Goal: Communication & Community: Answer question/provide support

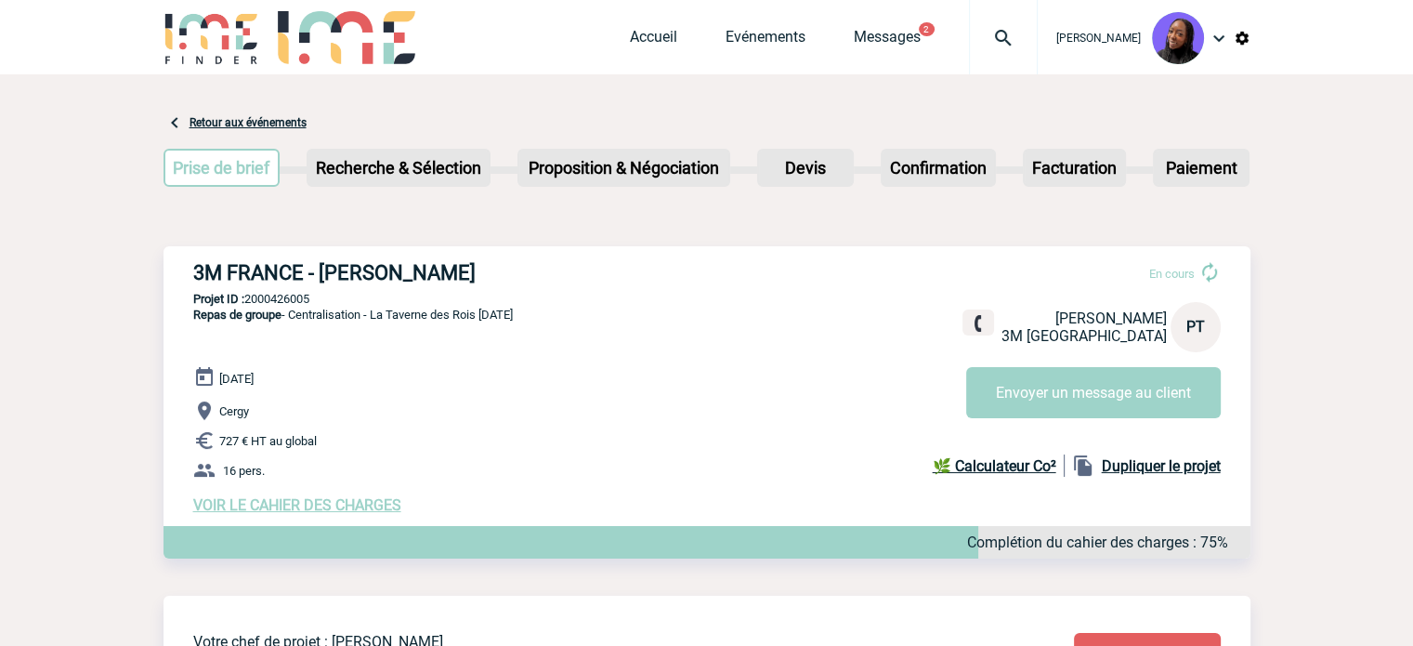
click at [355, 269] on h3 "3M FRANCE - [PERSON_NAME]" at bounding box center [472, 272] width 558 height 23
copy div "3M FRANCE - [PERSON_NAME]"
click at [305, 297] on p "Projet ID : 2000426005" at bounding box center [707, 299] width 1087 height 14
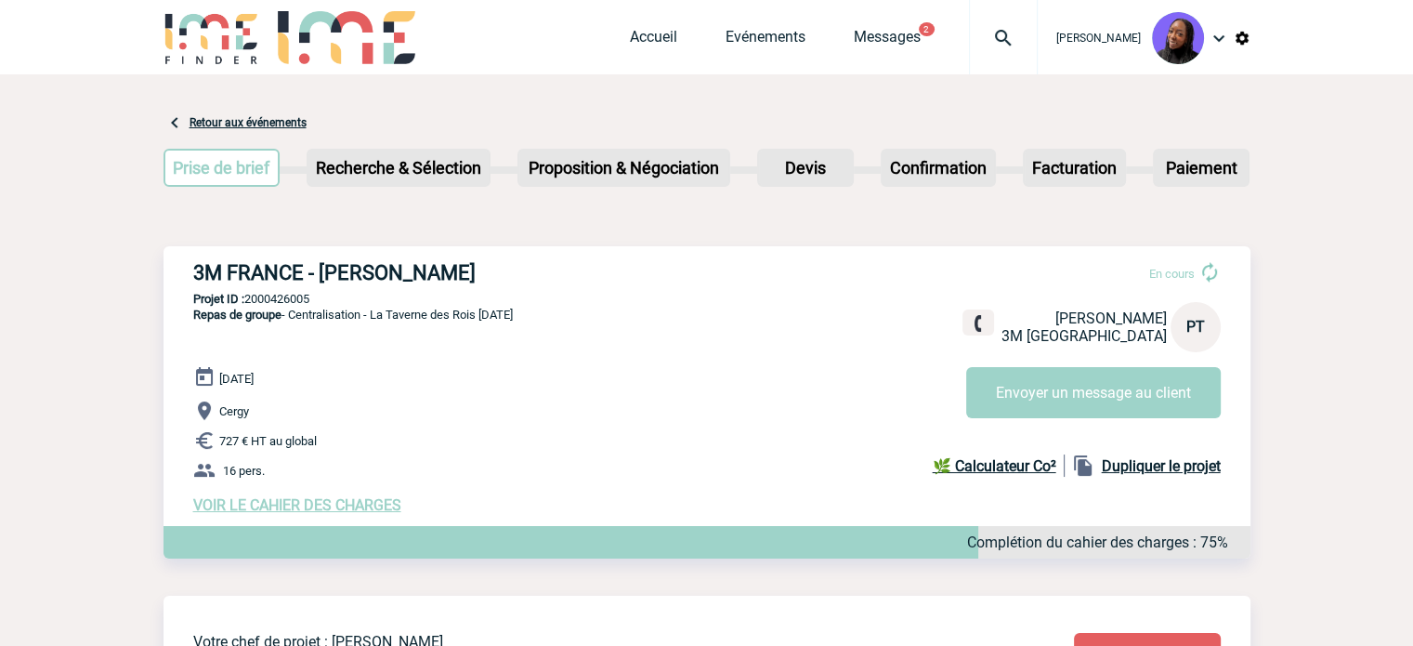
click at [305, 297] on p "Projet ID : 2000426005" at bounding box center [707, 299] width 1087 height 14
copy p "2000426005"
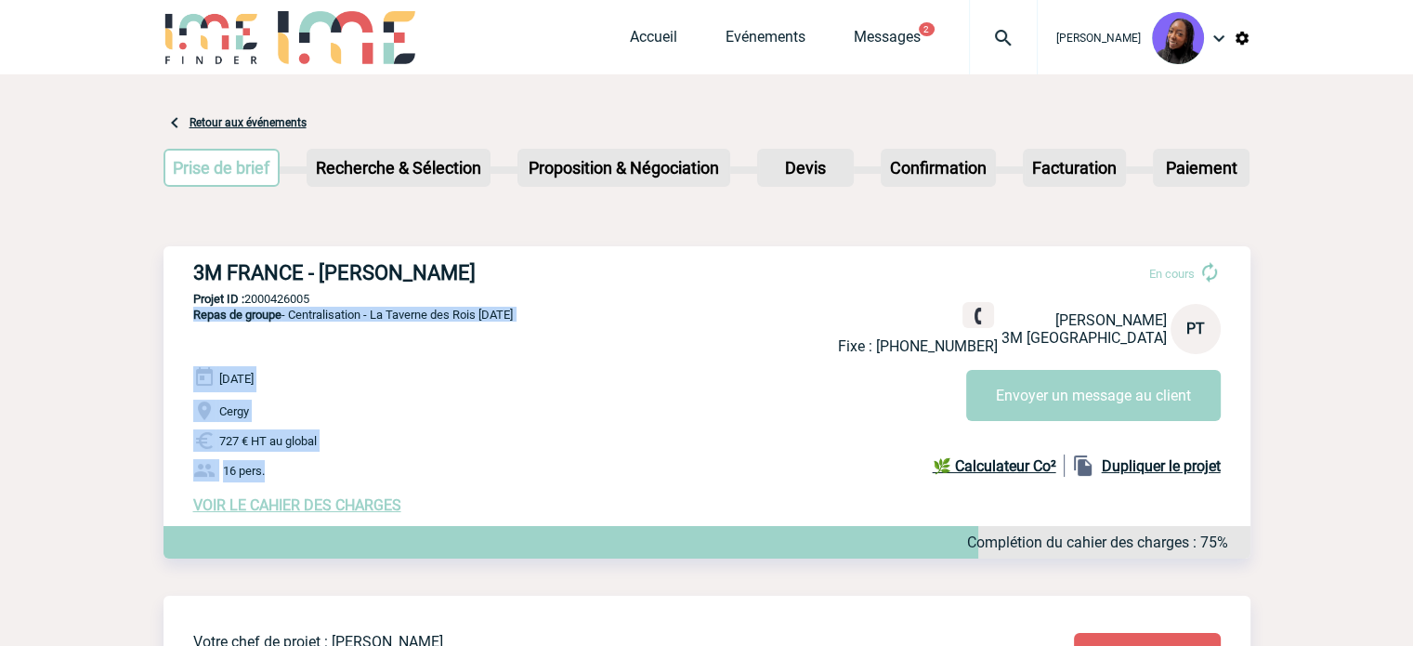
drag, startPoint x: 313, startPoint y: 476, endPoint x: 195, endPoint y: 338, distance: 181.2
click at [195, 338] on div "3M FRANCE - Philippe TAN En cours Fixe : +33607888906 Philippe TAN 3M FRANCE PT…" at bounding box center [707, 387] width 1087 height 282
copy div "Repas de groupe - Centralisation - La Taverne des Rois 16/10/2025 16 Octobre 20…"
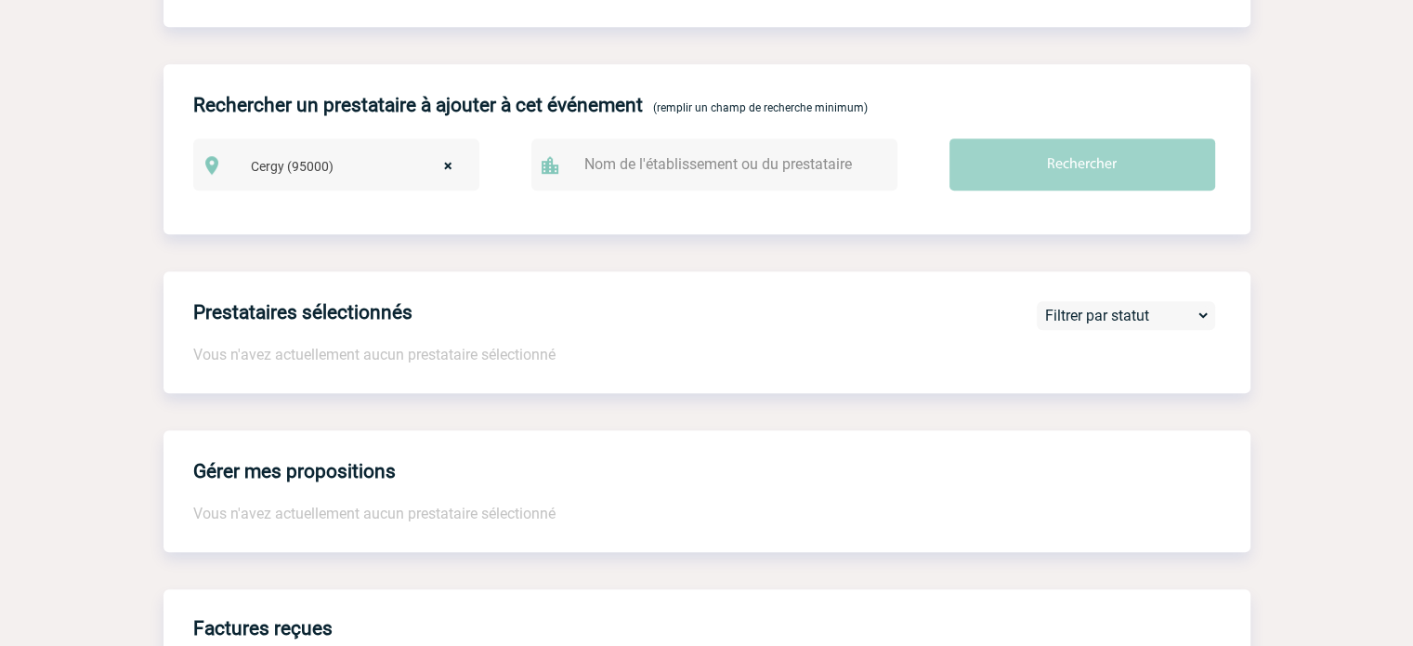
click at [757, 391] on div "Prestataires sélectionnés Vous n'avez actuellement aucun prestataire sélectionn…" at bounding box center [707, 332] width 1087 height 122
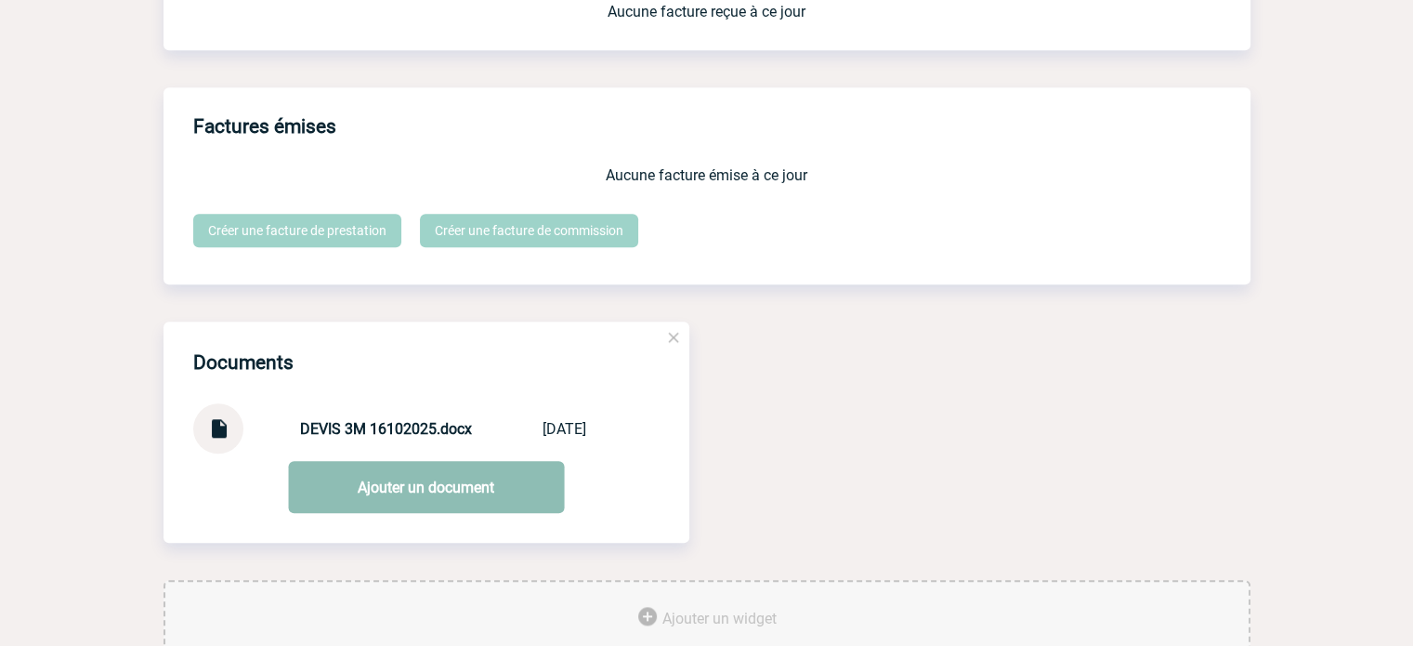
scroll to position [1728, 0]
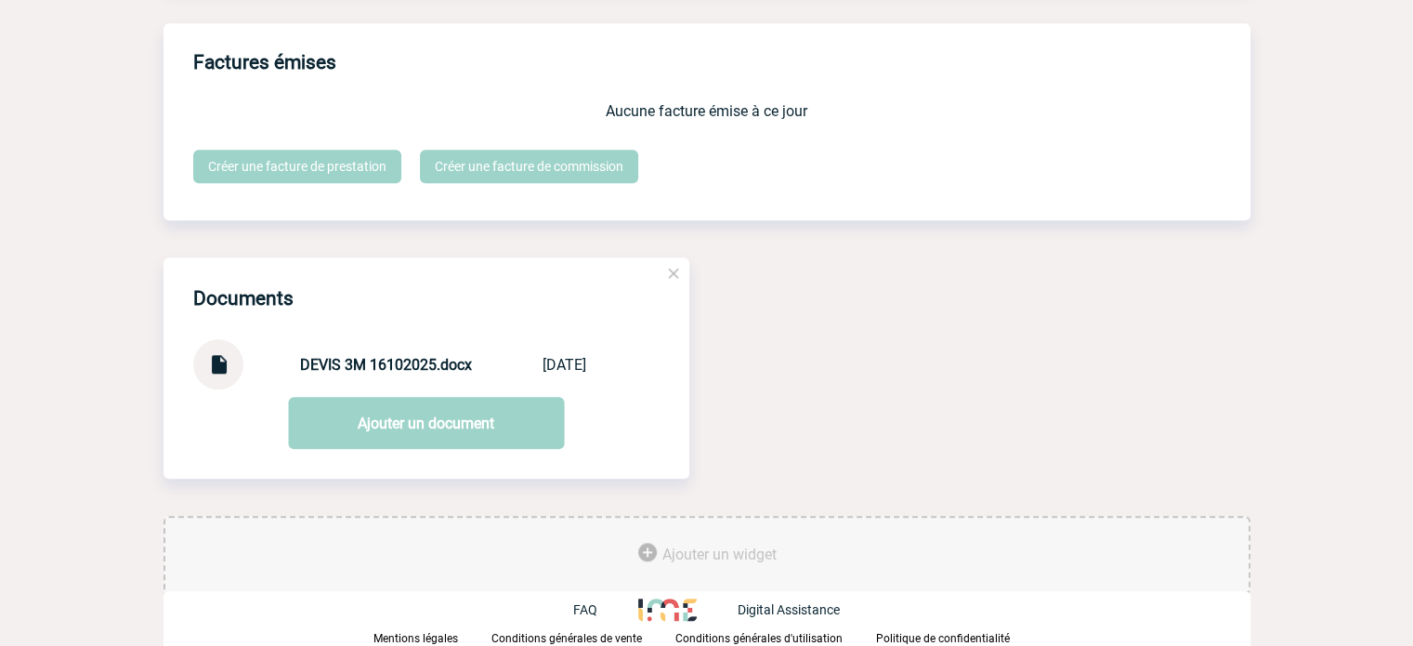
click at [223, 367] on img at bounding box center [218, 357] width 24 height 36
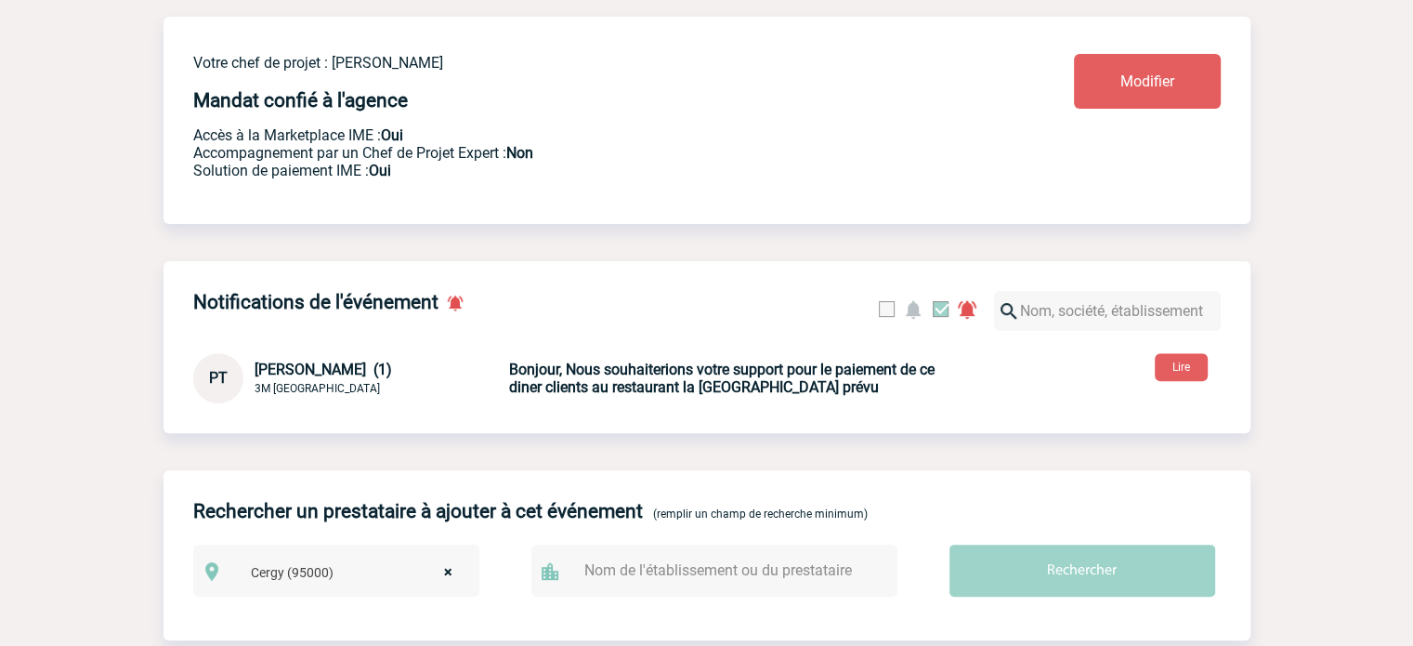
scroll to position [335, 0]
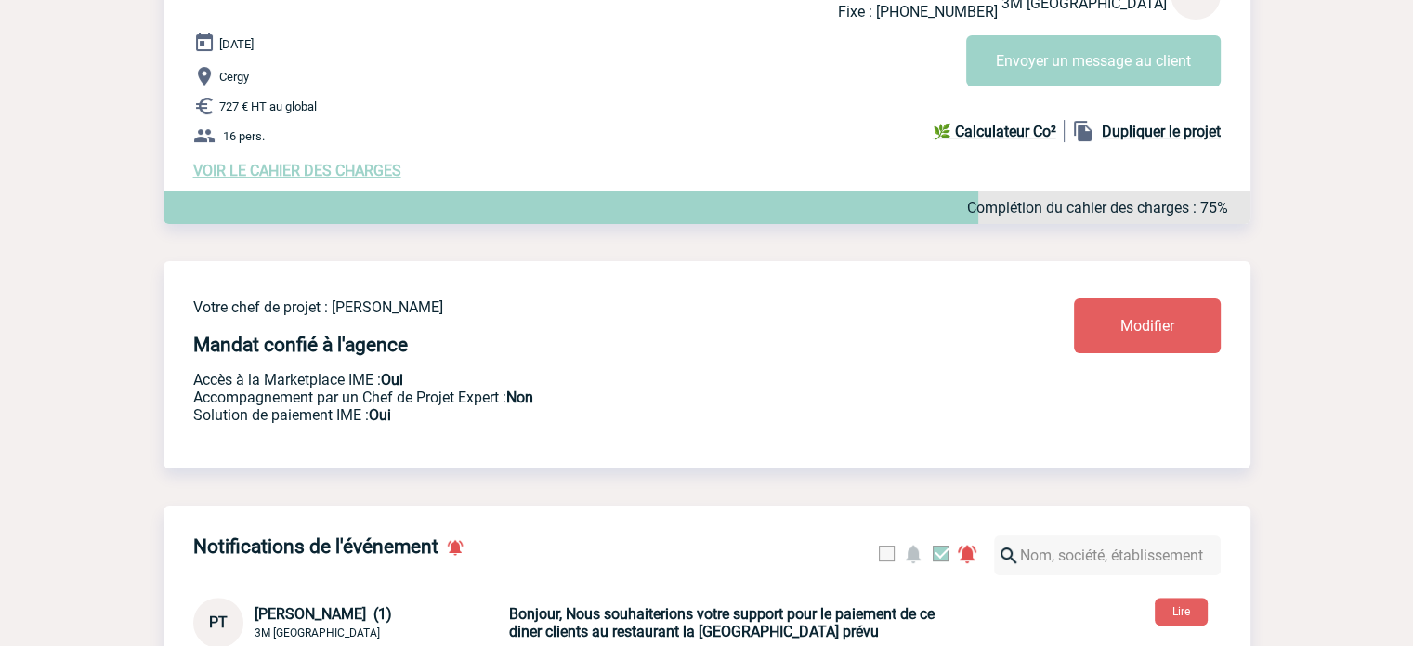
click at [311, 169] on span "VOIR LE CAHIER DES CHARGES" at bounding box center [297, 171] width 208 height 18
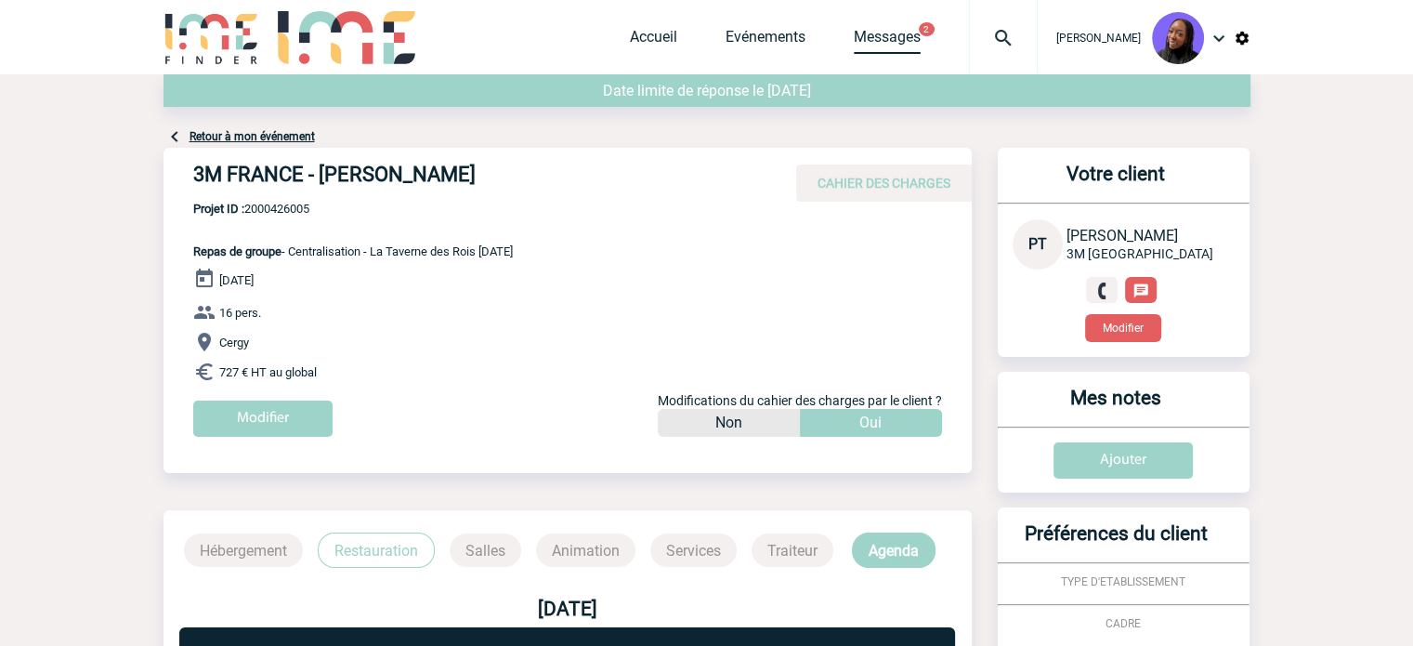
click at [899, 32] on link "Messages" at bounding box center [887, 41] width 67 height 26
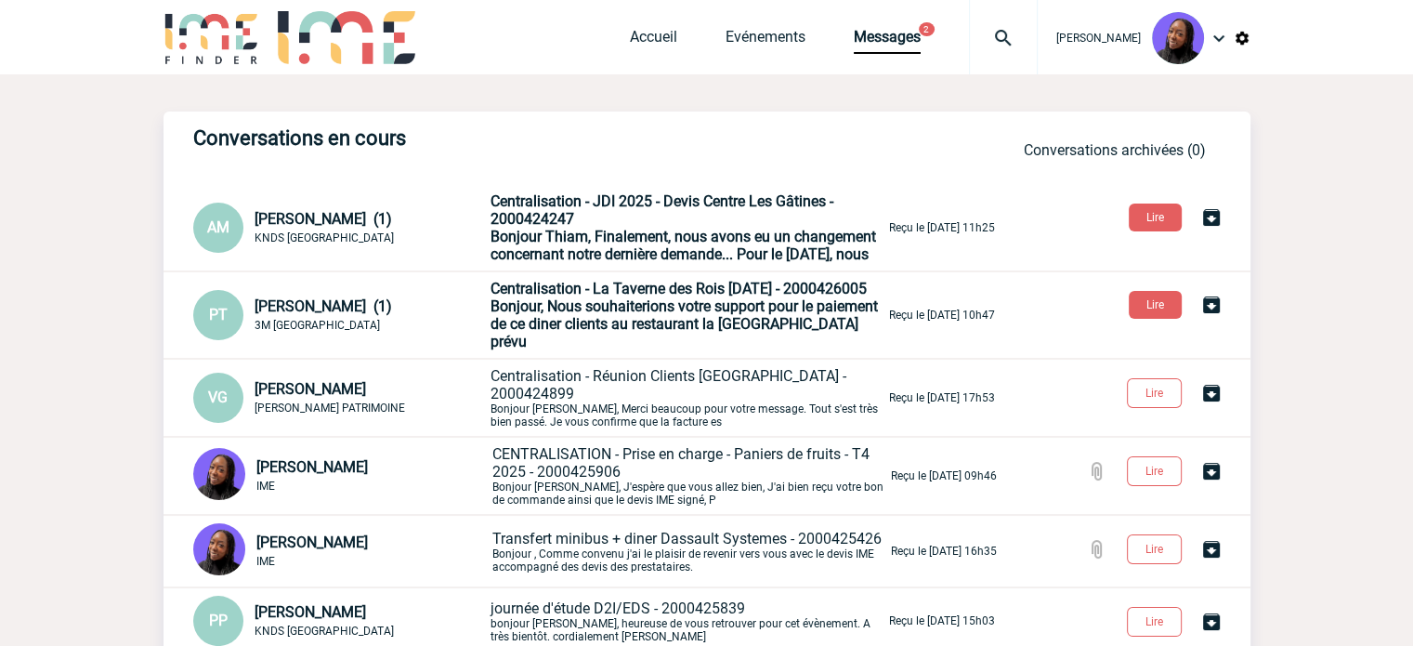
click at [559, 297] on span "Centralisation - La Taverne des Rois 16/10/2025 - 2000426005" at bounding box center [679, 289] width 376 height 18
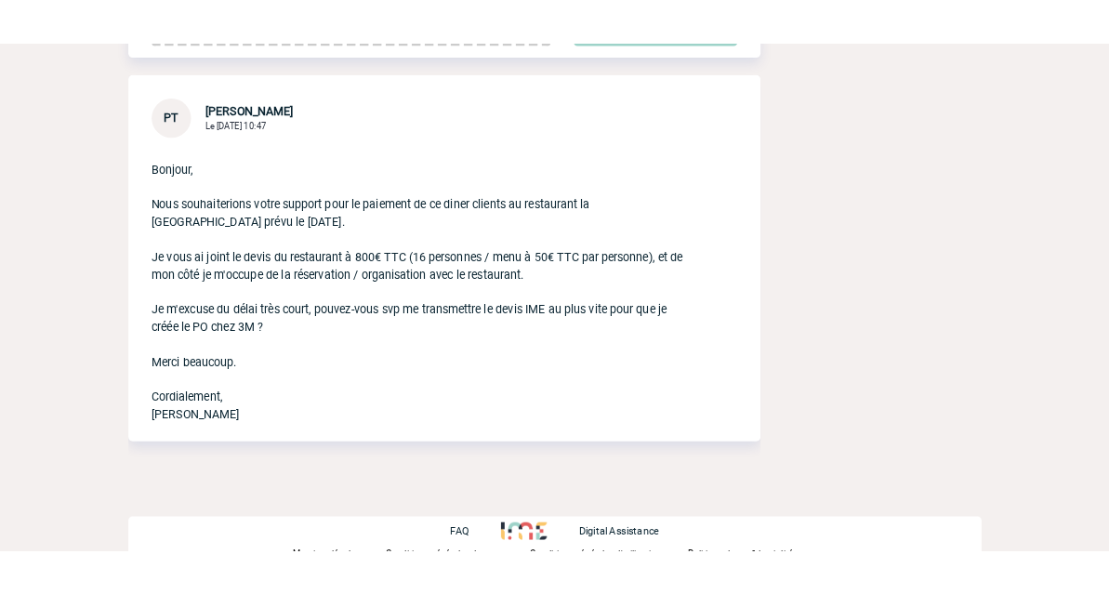
scroll to position [614, 0]
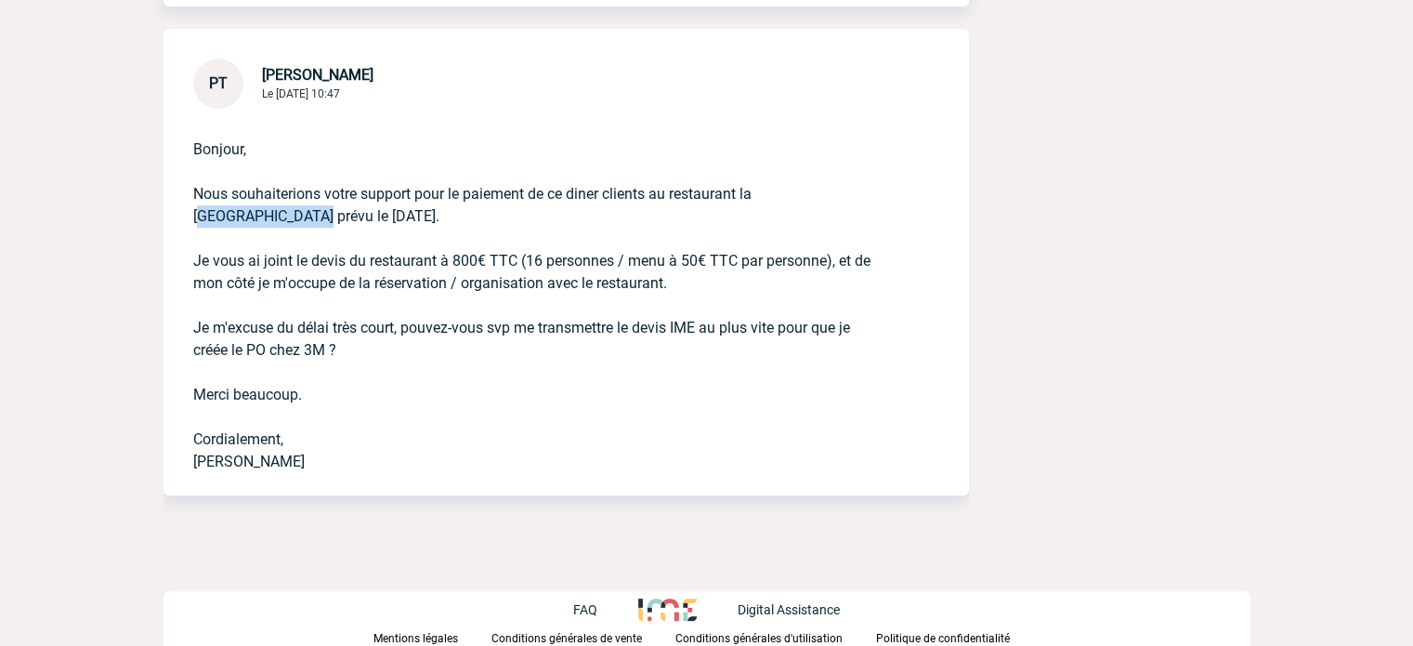
drag, startPoint x: 877, startPoint y: 194, endPoint x: 761, endPoint y: 200, distance: 116.3
click at [761, 200] on p "Bonjour, Nous souhaiterions votre support pour le paiement de ce diner clients …" at bounding box center [540, 291] width 694 height 364
copy p "Taverne des Rois"
click at [930, 326] on div "Bonjour, Nous souhaiterions votre support pour le paiement de ce diner clients …" at bounding box center [567, 302] width 806 height 387
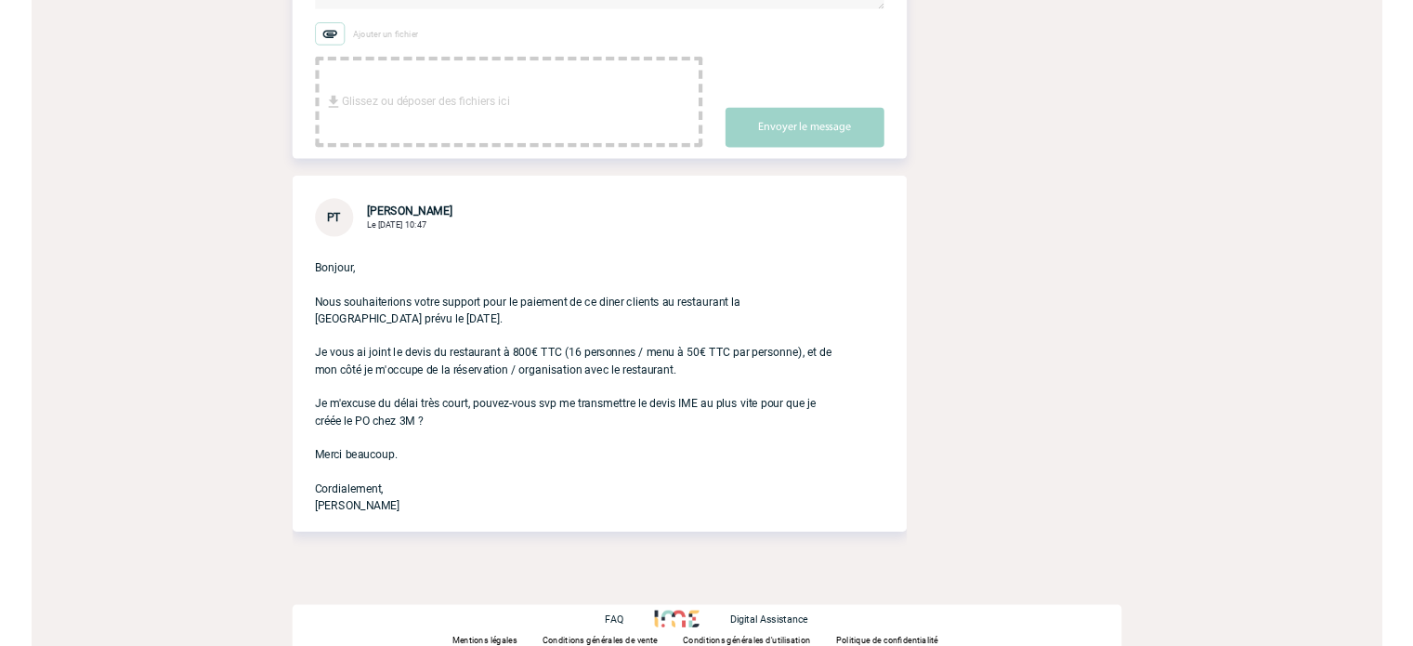
scroll to position [0, 0]
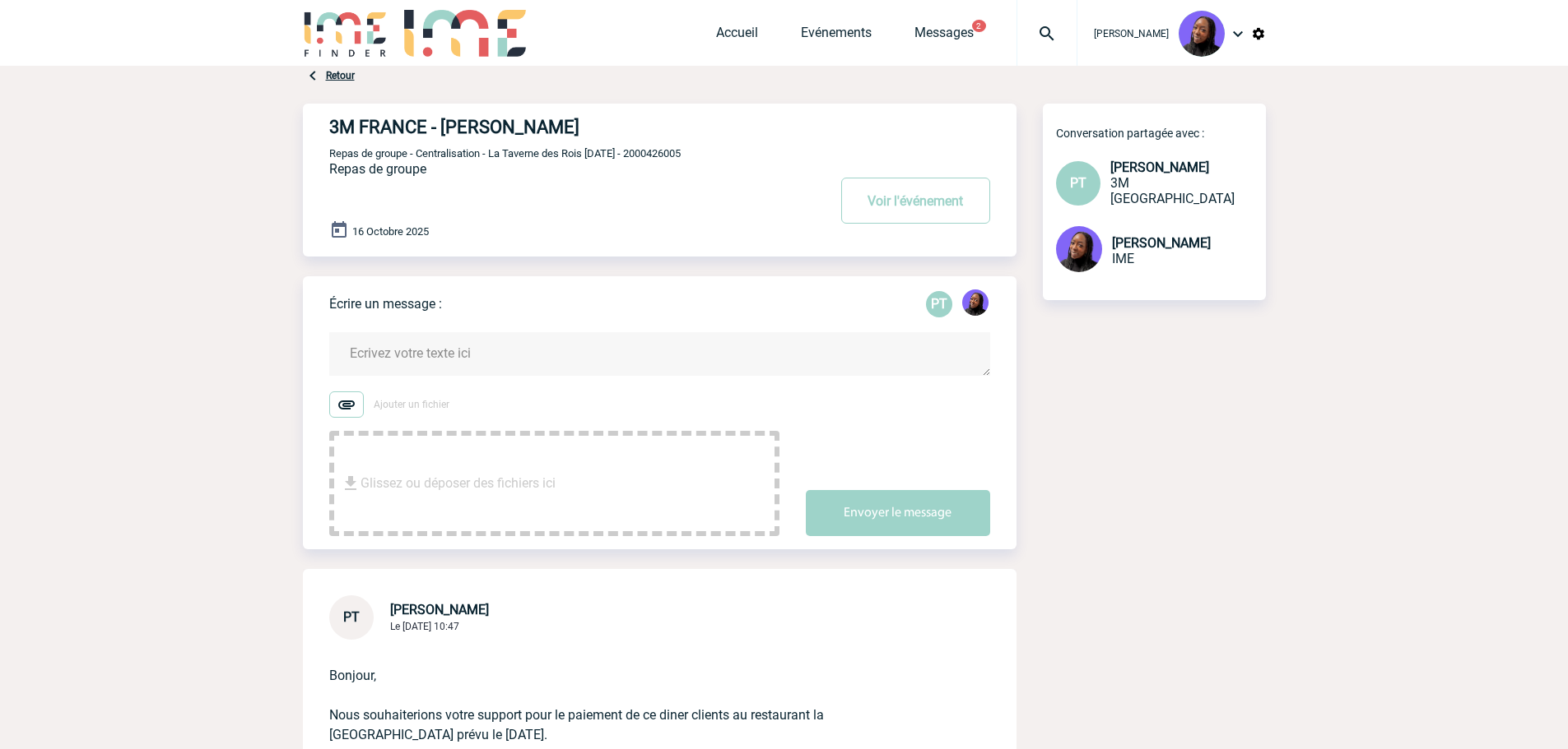
click at [680, 151] on span "Repas de groupe - Centralisation - La Taverne des Rois 16/10/2025 - 2000426005" at bounding box center [505, 153] width 352 height 12
copy span "2000426005"
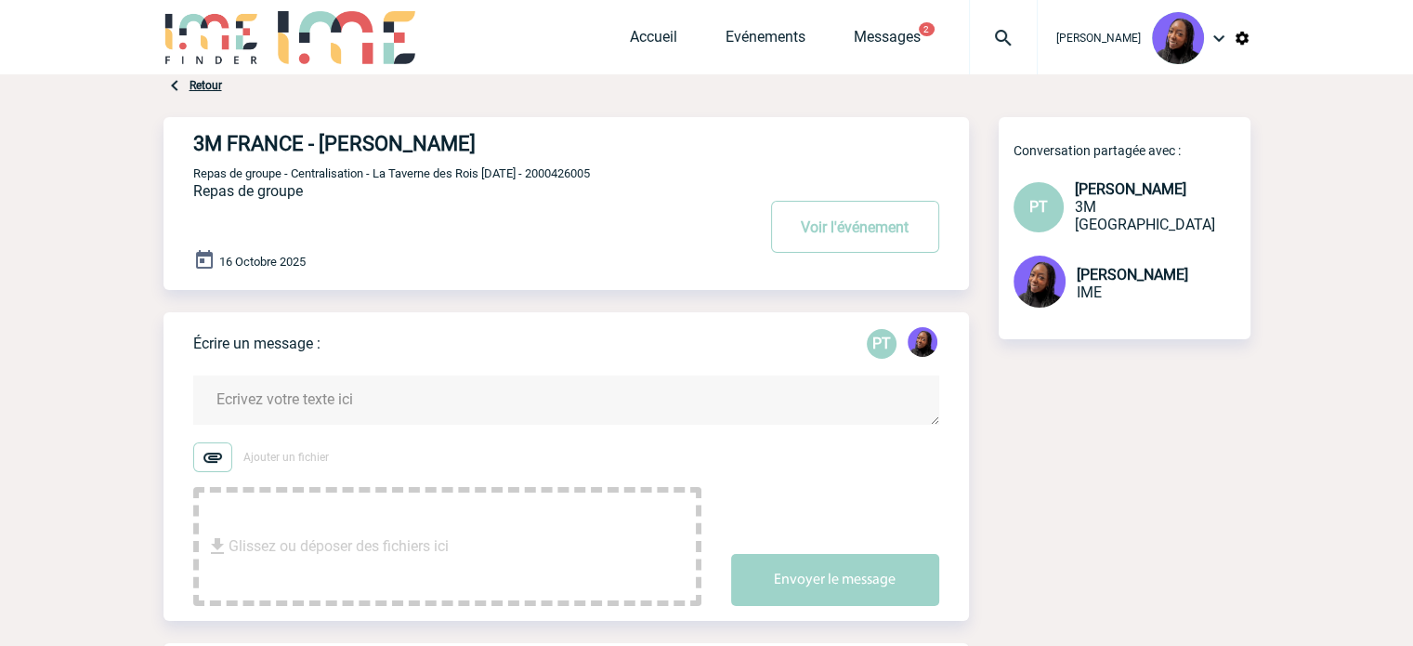
click at [590, 170] on span "Repas de groupe - Centralisation - La Taverne des Rois 16/10/2025 - 2000426005" at bounding box center [391, 173] width 397 height 14
drag, startPoint x: 412, startPoint y: 144, endPoint x: 322, endPoint y: 134, distance: 89.8
click at [322, 134] on h4 "3M FRANCE - [PERSON_NAME]" at bounding box center [446, 143] width 506 height 23
copy h4 "[PERSON_NAME]"
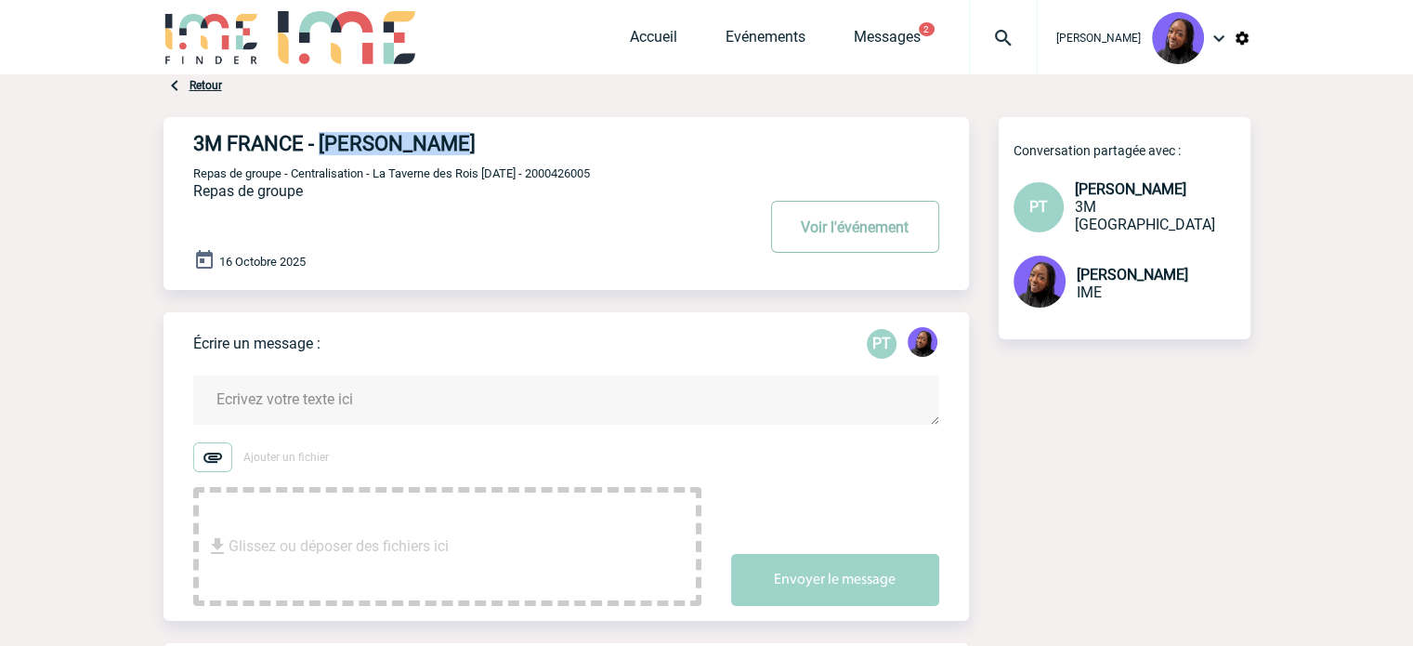
click at [862, 230] on button "Voir l'événement" at bounding box center [855, 227] width 168 height 52
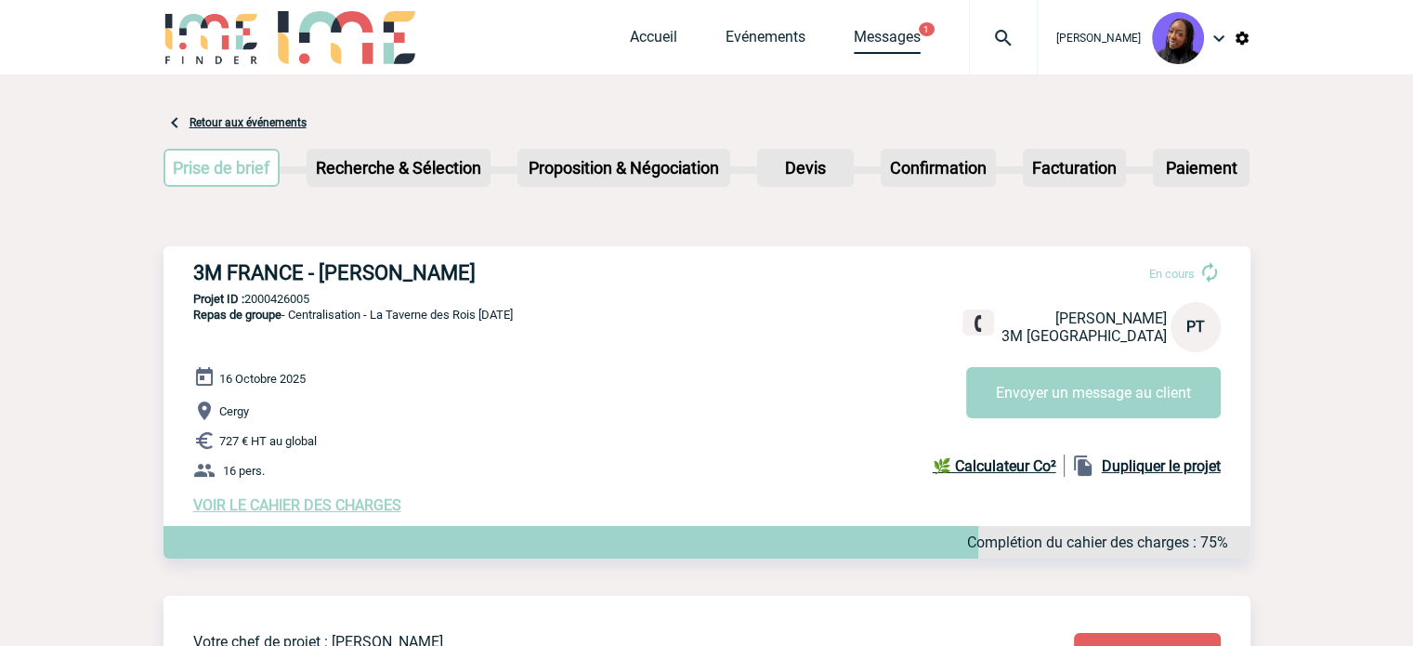
click at [911, 36] on link "Messages" at bounding box center [887, 41] width 67 height 26
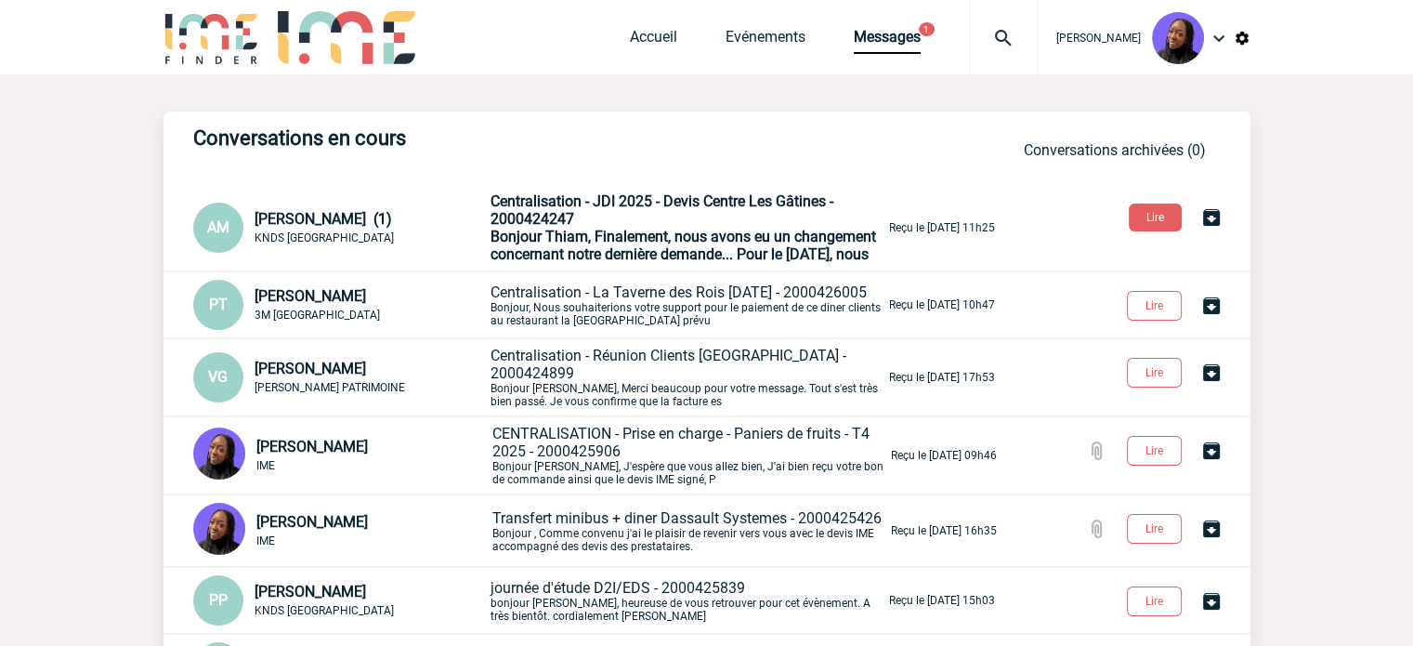
click at [590, 327] on p "Centralisation - La Taverne des Rois 16/10/2025 - 2000426005 Bonjour, Nous souh…" at bounding box center [688, 305] width 395 height 44
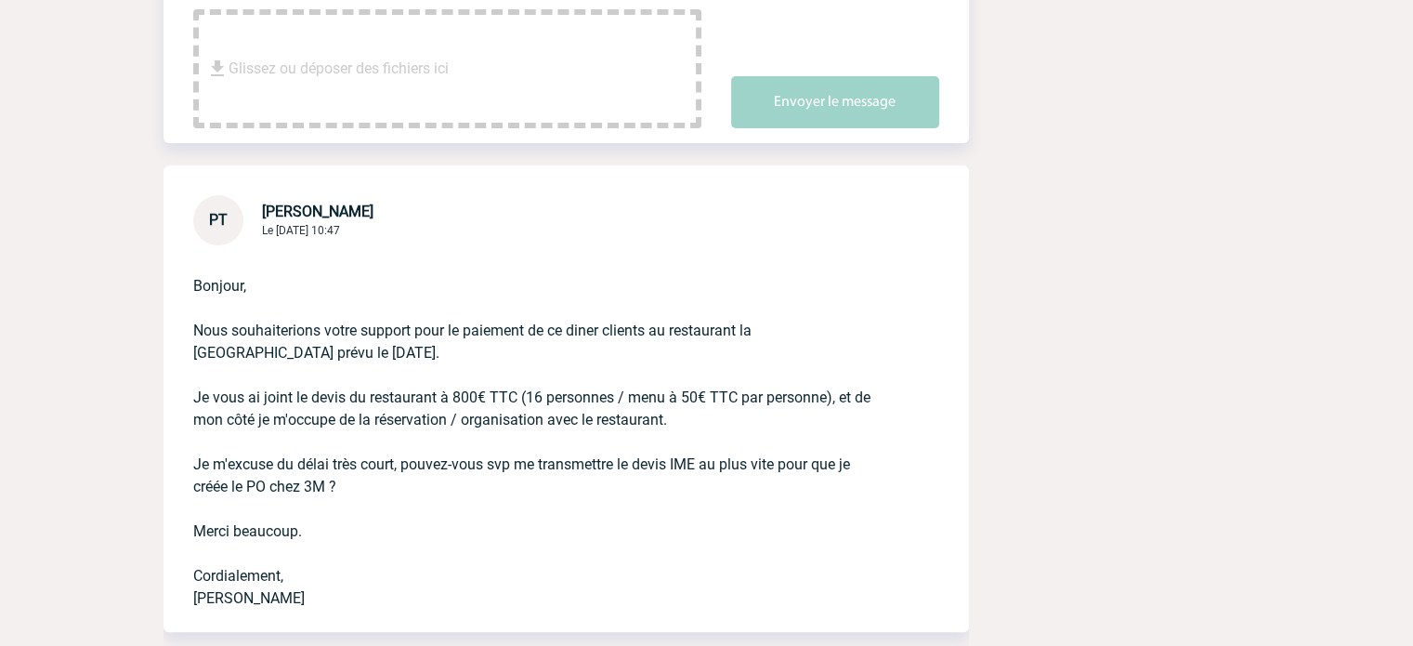
scroll to position [558, 0]
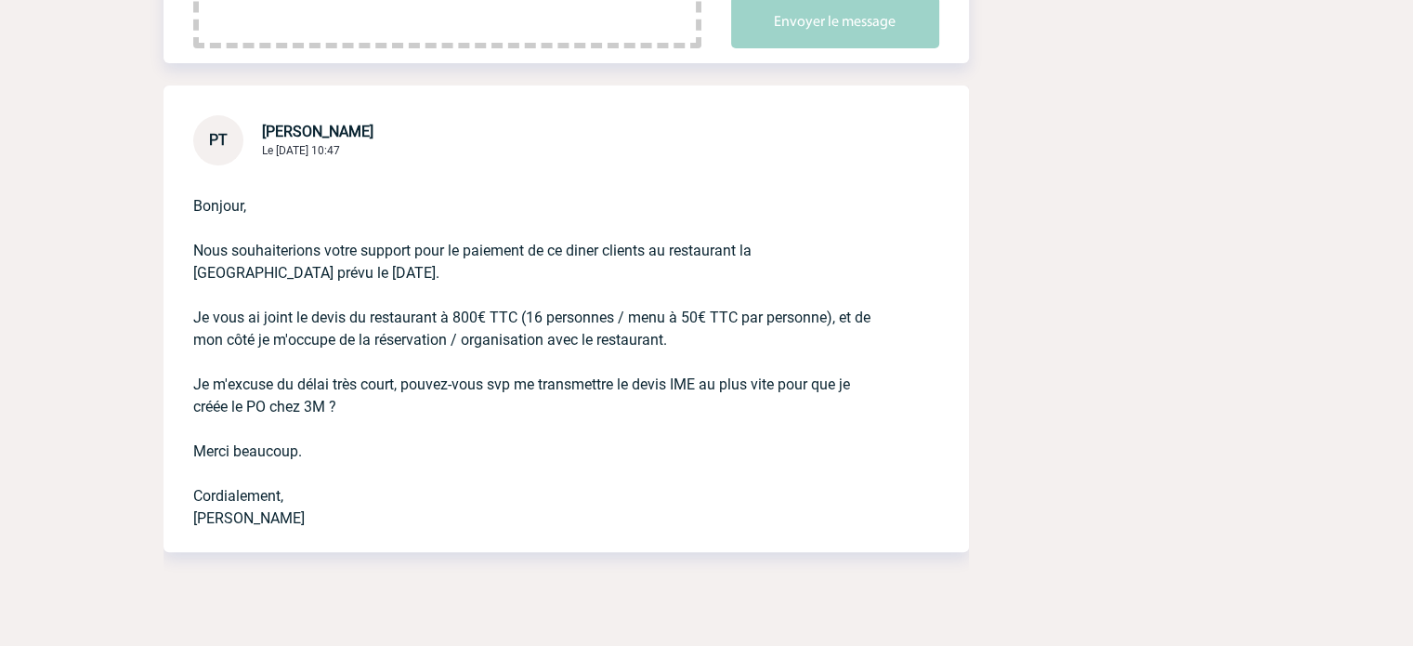
drag, startPoint x: 308, startPoint y: 456, endPoint x: 169, endPoint y: 208, distance: 284.6
click at [169, 208] on div "Bonjour, Nous souhaiterions votre support pour le paiement de ce diner clients …" at bounding box center [567, 358] width 806 height 387
copy p "Bonjour, Nous souhaiterions votre support pour le paiement de ce diner clients …"
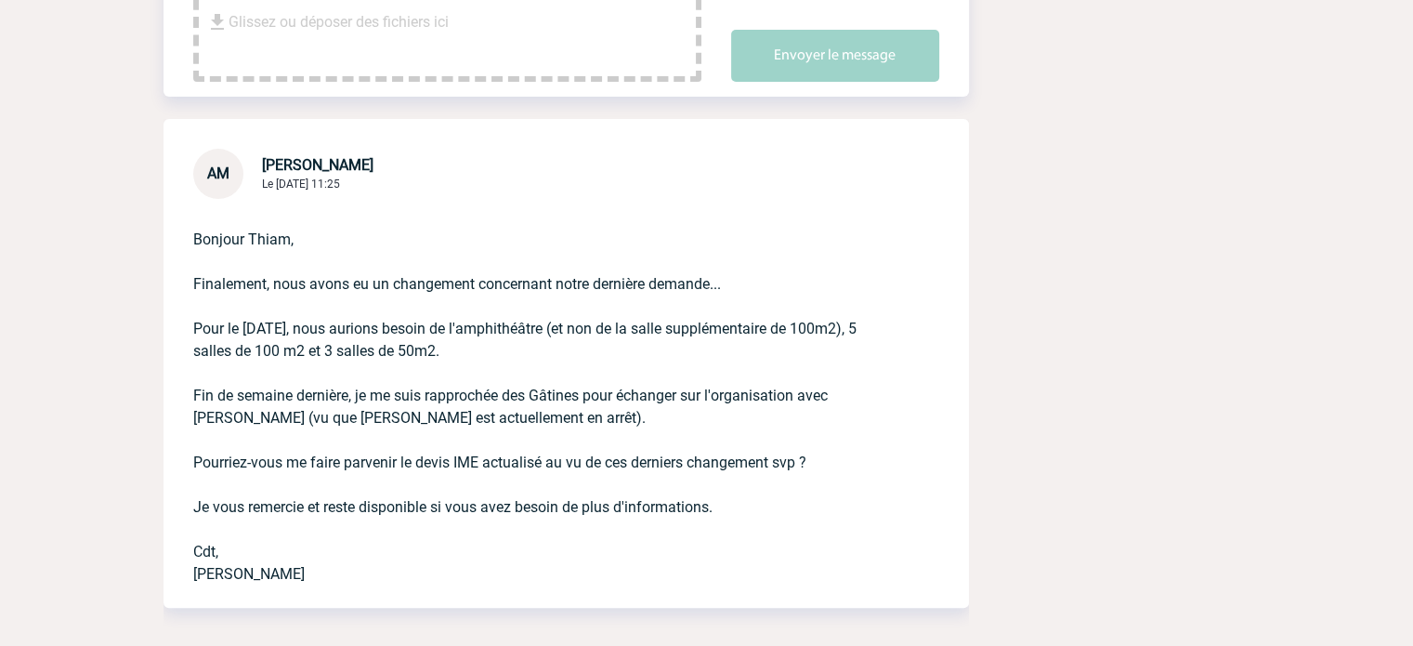
scroll to position [558, 0]
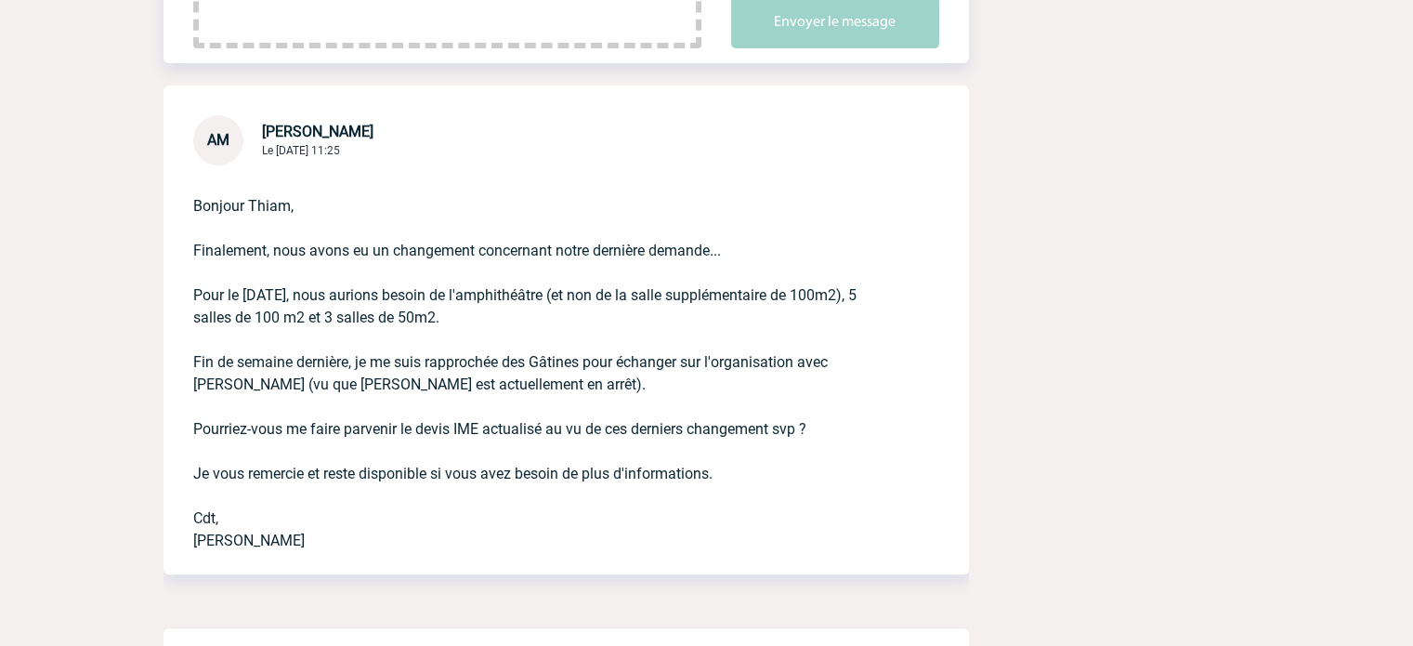
click at [321, 127] on span "[PERSON_NAME]" at bounding box center [318, 132] width 112 height 18
drag, startPoint x: 348, startPoint y: 130, endPoint x: 261, endPoint y: 128, distance: 86.4
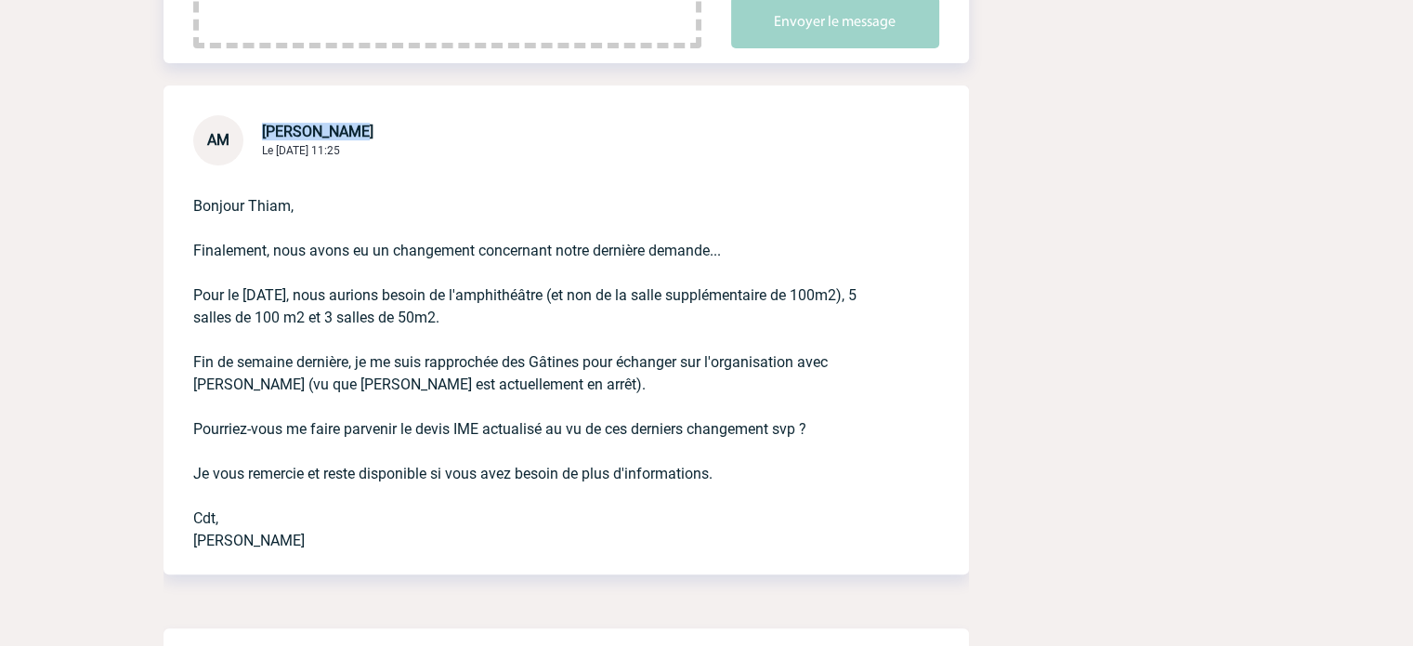
click at [262, 128] on div "[PERSON_NAME] Le [DATE] 11:25" at bounding box center [318, 140] width 112 height 35
copy span "[PERSON_NAME]"
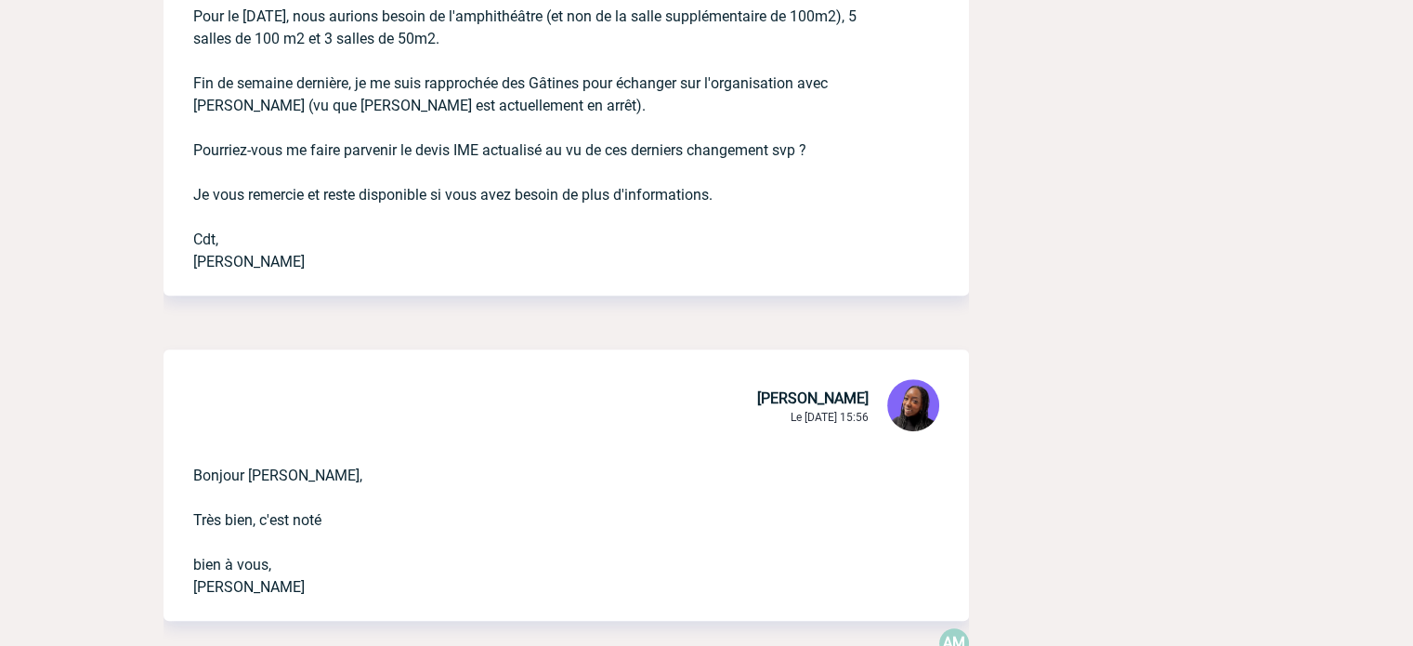
scroll to position [186, 0]
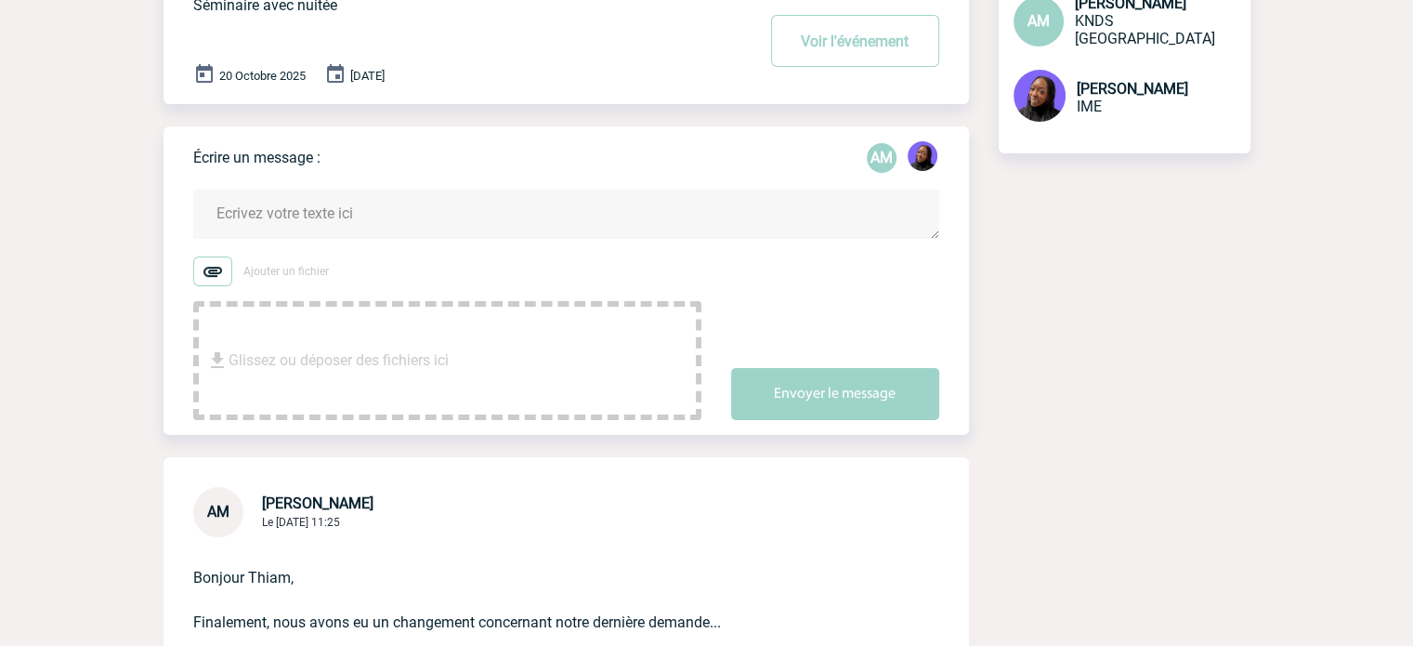
click at [311, 226] on textarea at bounding box center [566, 214] width 746 height 49
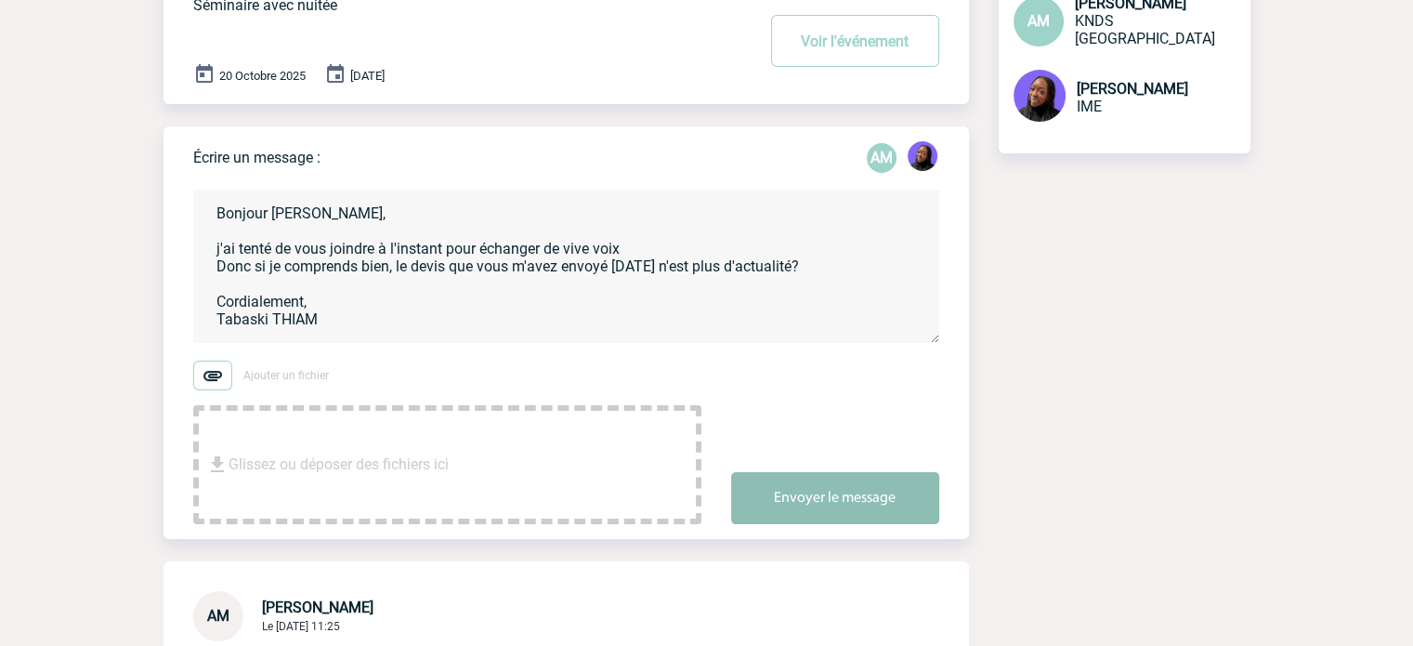
type textarea "Bonjour [PERSON_NAME], j'ai tenté de vous joindre à l'instant pour échanger de …"
click at [785, 492] on button "Envoyer le message" at bounding box center [835, 498] width 208 height 52
